Goal: Communication & Community: Answer question/provide support

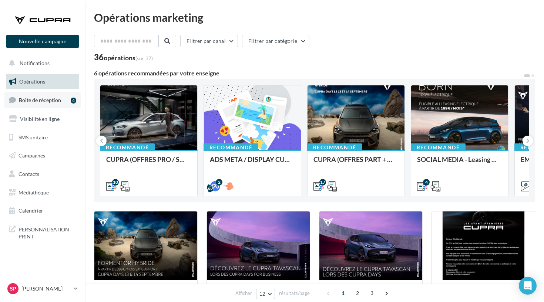
click at [67, 104] on link "Boîte de réception 4" at bounding box center [42, 100] width 76 height 16
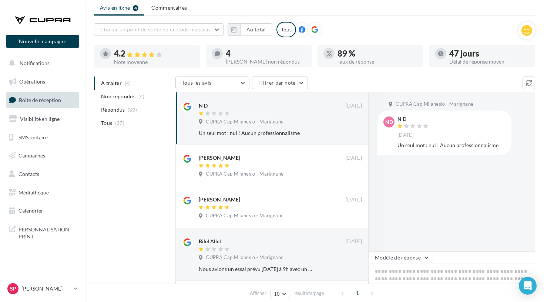
scroll to position [28, 0]
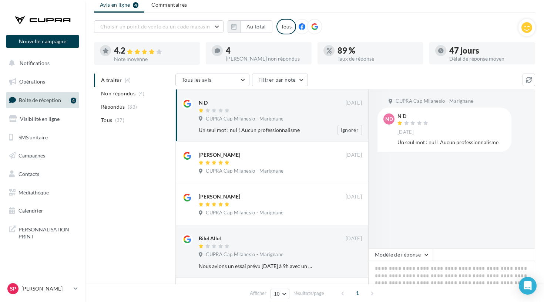
click at [237, 120] on span "CUPRA Cap Milanesio - Marignane" at bounding box center [245, 119] width 78 height 7
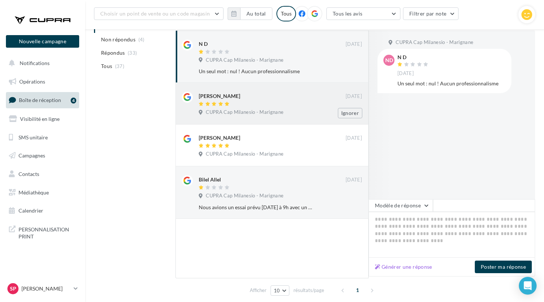
scroll to position [115, 0]
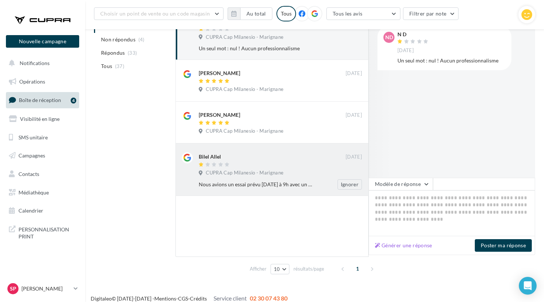
click at [275, 167] on div "Bilel Allel [DATE] CUPRA Cap Milanesio - Marignane Nous avions un essai prévu […" at bounding box center [280, 170] width 163 height 37
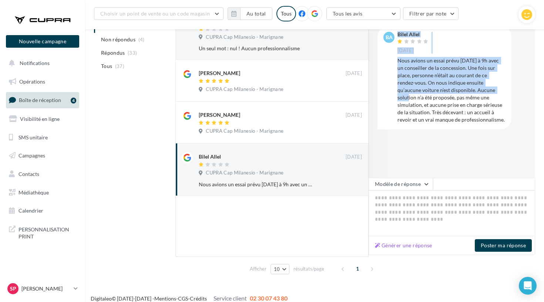
drag, startPoint x: 393, startPoint y: 58, endPoint x: 504, endPoint y: 89, distance: 114.8
click at [504, 89] on div "BA Bilel Allel [DATE] Nous avions un essai prévu [DATE] à 9h avec un conseiller…" at bounding box center [444, 77] width 122 height 91
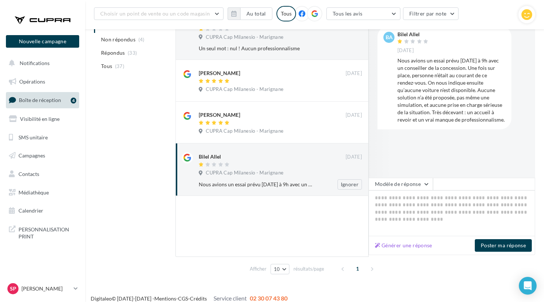
click at [218, 145] on div "Bilel Allel [DATE] CUPRA Cap Milanesio - Marignane Nous avions un essai prévu […" at bounding box center [271, 169] width 193 height 52
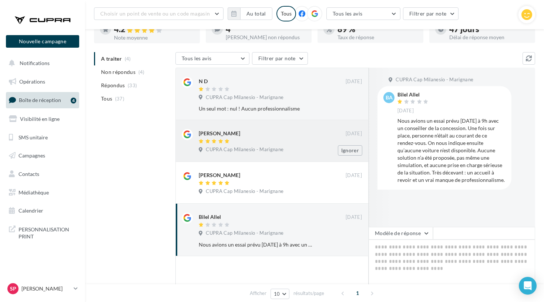
scroll to position [54, 0]
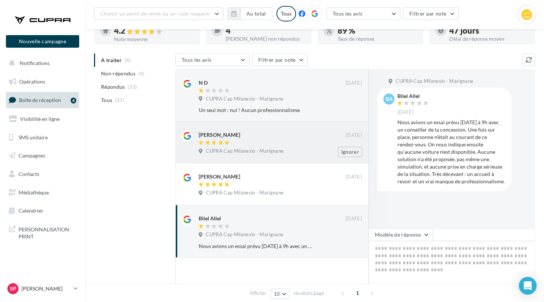
click at [210, 130] on div "[PERSON_NAME] [DATE] CUPRA Cap Milanesio - Marignane Ignorer" at bounding box center [272, 143] width 180 height 30
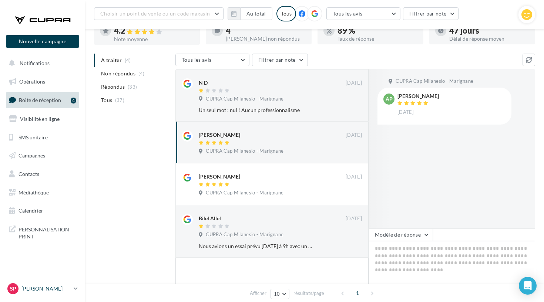
click at [48, 289] on p "[PERSON_NAME]" at bounding box center [45, 288] width 49 height 7
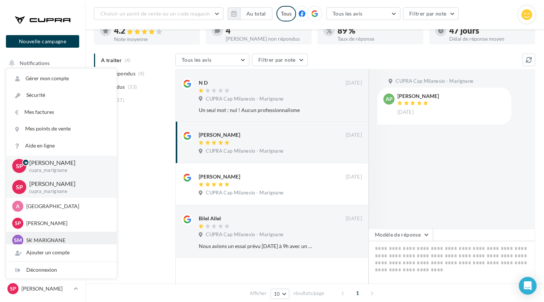
click at [63, 232] on div "SM SK MARIGNANE sk-mari-coz" at bounding box center [61, 240] width 110 height 17
click at [63, 229] on div "Sp [PERSON_NAME] SEAT-MARIGNANE" at bounding box center [61, 223] width 110 height 17
click at [63, 222] on p "[PERSON_NAME]" at bounding box center [66, 223] width 81 height 7
